Goal: Find specific page/section: Locate item on page

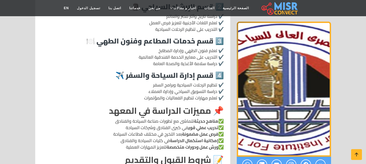
scroll to position [433, 0]
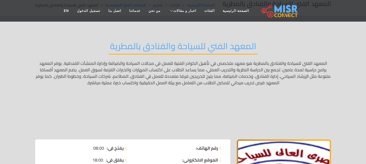
scroll to position [81, 0]
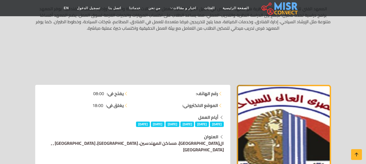
click at [220, 144] on link "ال[GEOGRAPHIC_DATA]، مساكن المهندسين، [GEOGRAPHIC_DATA]، [GEOGRAPHIC_DATA] , , …" at bounding box center [137, 146] width 173 height 15
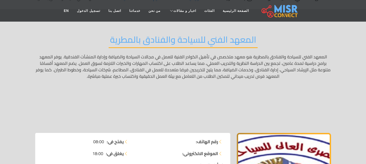
scroll to position [0, 0]
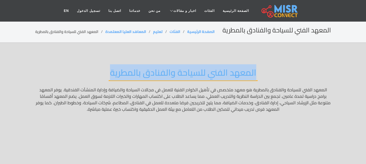
drag, startPoint x: 265, startPoint y: 72, endPoint x: 76, endPoint y: 70, distance: 189.3
click at [76, 70] on div "المعهد الفني للسياحة والفنادق بالمطرية" at bounding box center [183, 112] width 296 height 107
copy h2 "المعهد الفني للسياحة والفنادق بالمطرية"
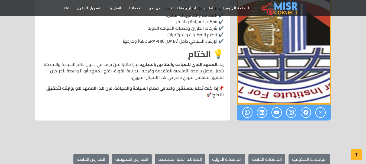
scroll to position [731, 0]
